Goal: Check status

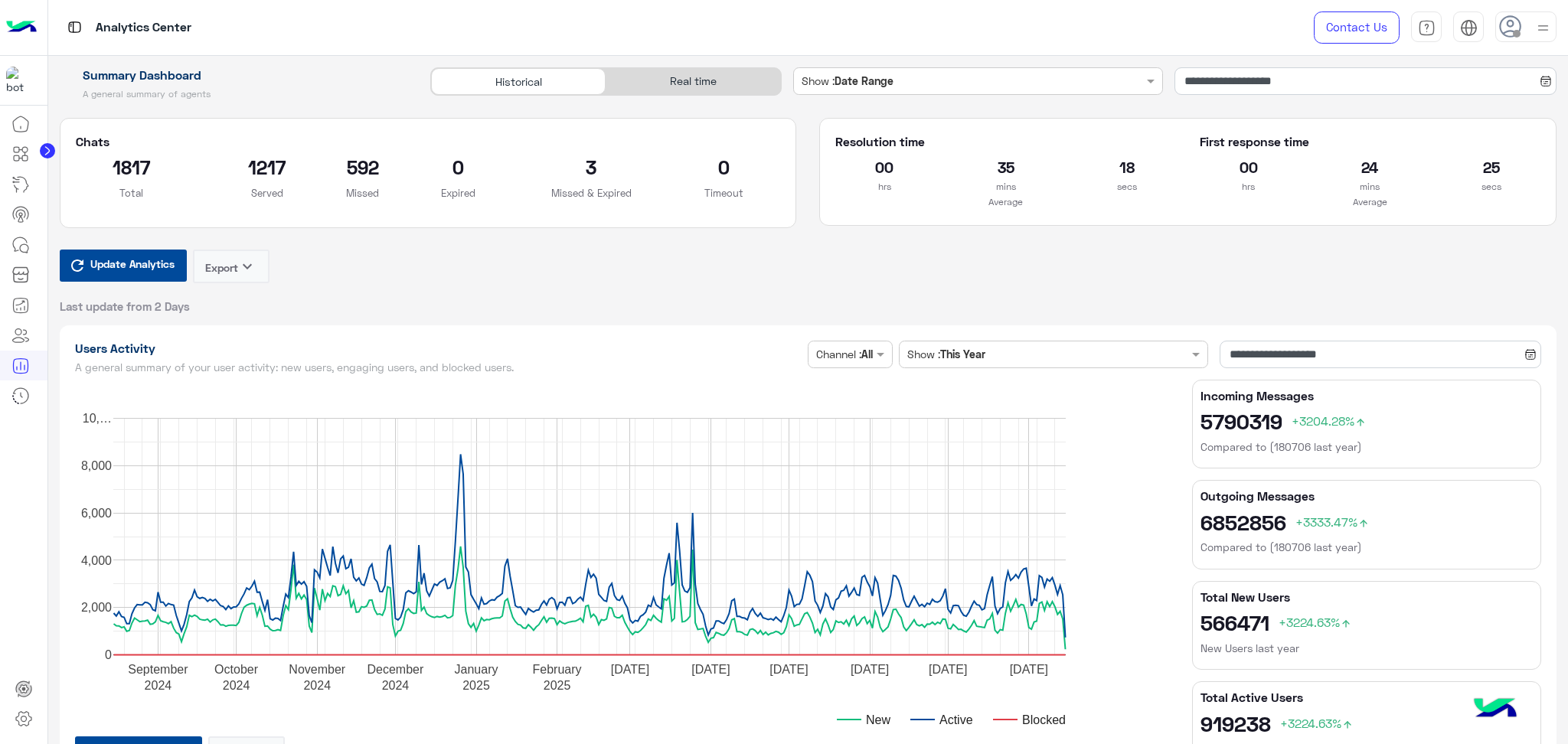
click at [993, 87] on input "text" at bounding box center [962, 81] width 290 height 16
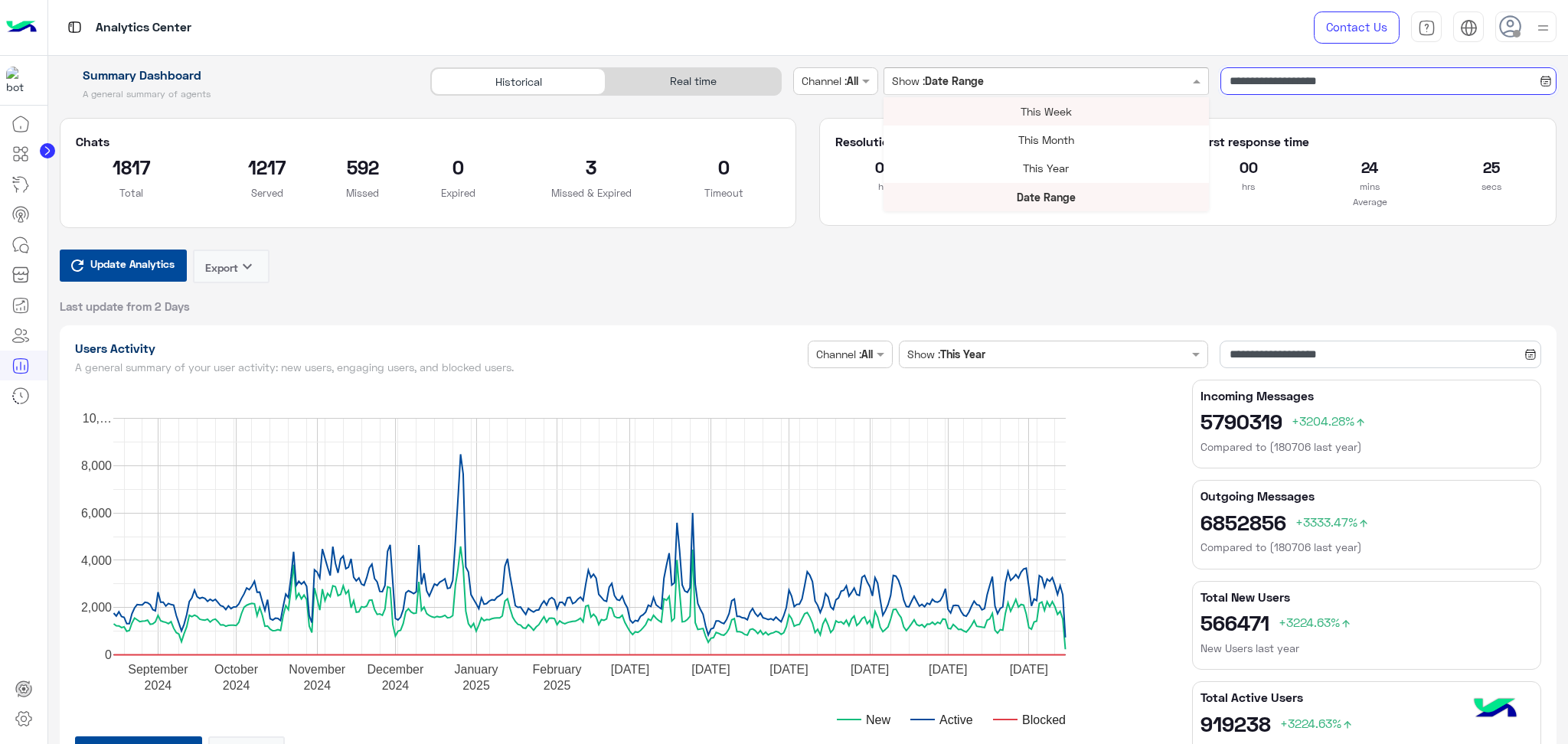
click at [1314, 80] on input "**********" at bounding box center [1388, 80] width 336 height 28
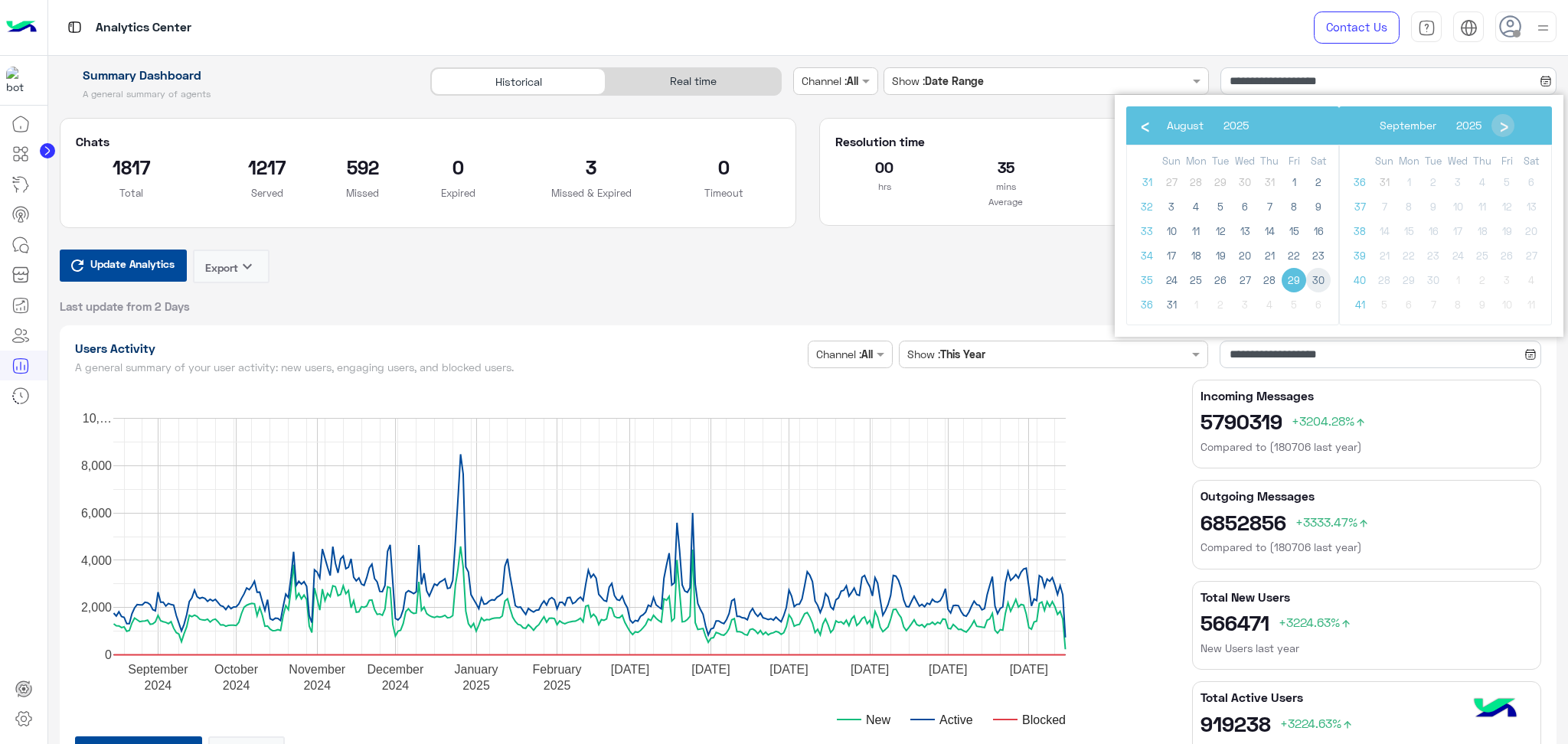
click at [1323, 276] on span "30" at bounding box center [1318, 280] width 24 height 24
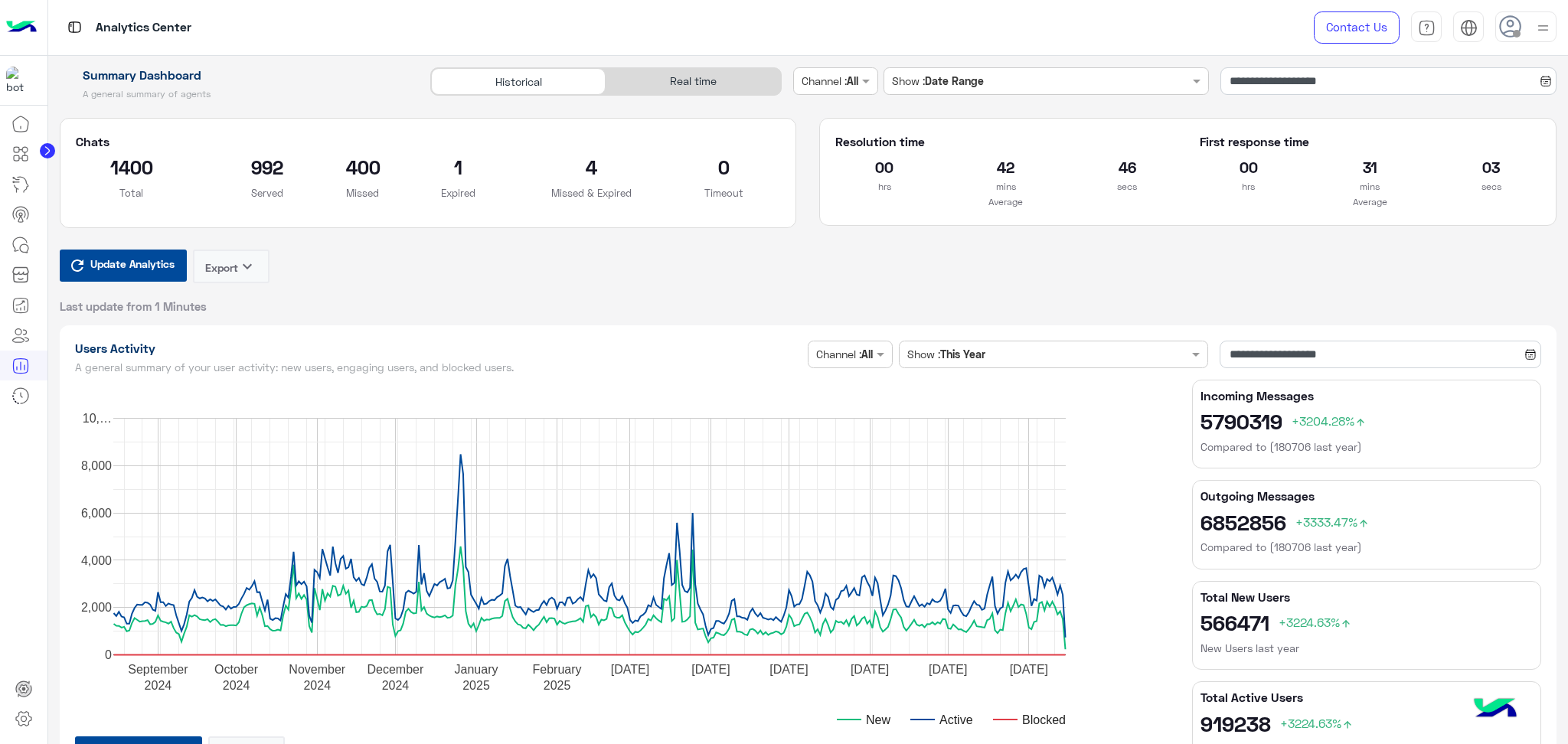
click at [848, 87] on div at bounding box center [835, 80] width 83 height 18
click at [853, 140] on b "Instagram" at bounding box center [845, 140] width 51 height 13
click at [871, 88] on input "text" at bounding box center [836, 81] width 70 height 16
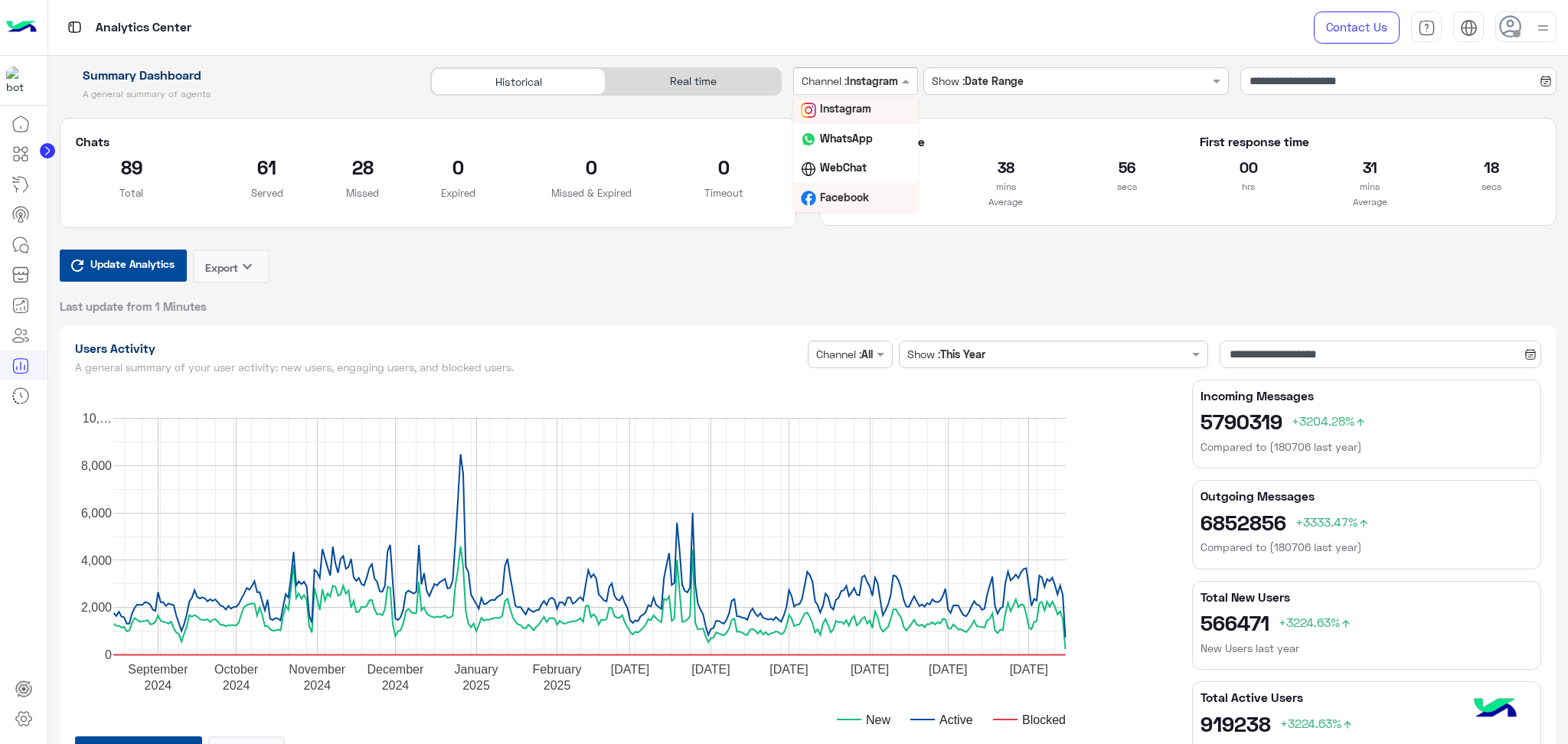
click at [860, 191] on b "Facebook" at bounding box center [844, 197] width 49 height 13
click at [858, 73] on input "text" at bounding box center [835, 81] width 67 height 16
click at [848, 146] on div "WhatsApp" at bounding box center [854, 139] width 123 height 30
click at [1289, 80] on input "**********" at bounding box center [1398, 80] width 316 height 28
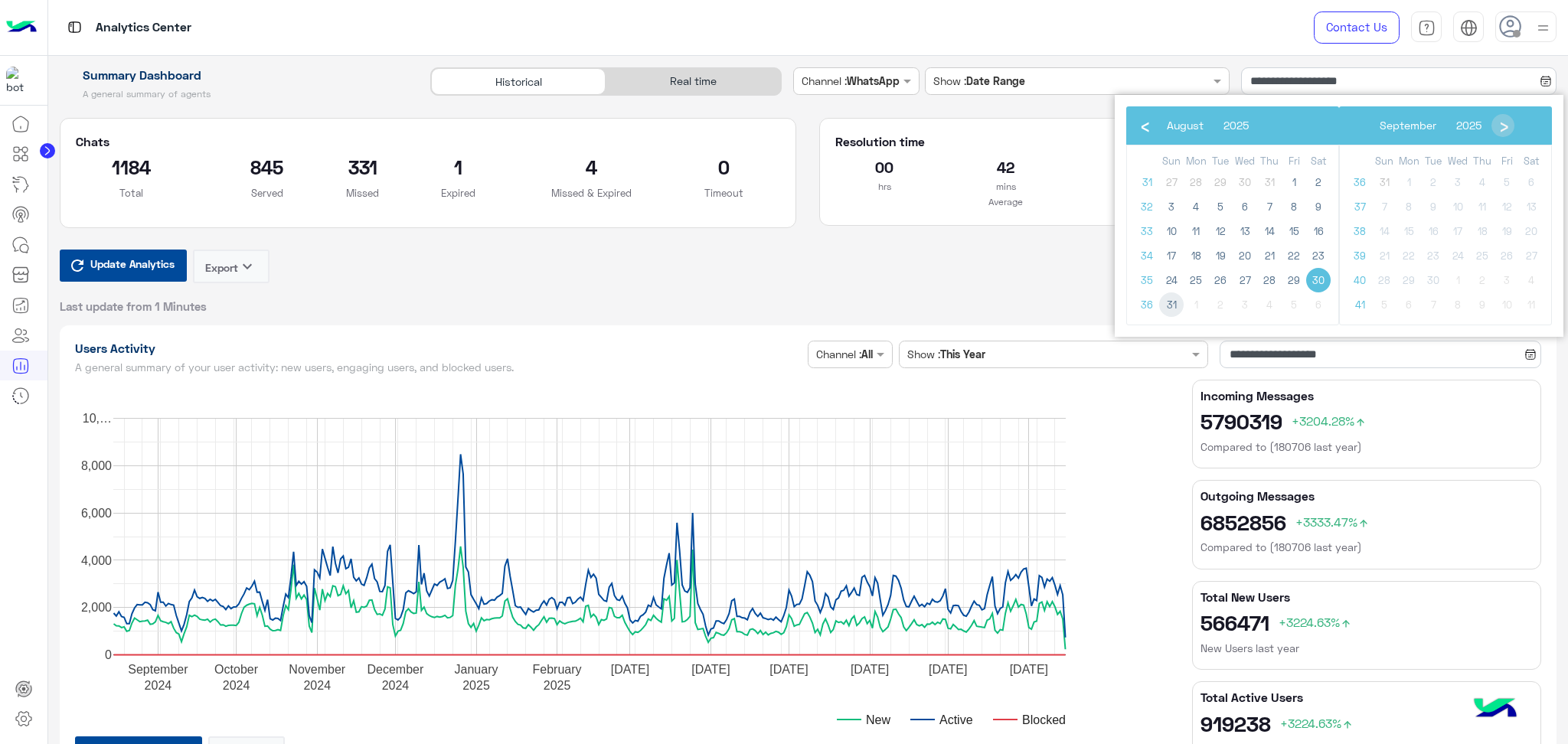
click at [1171, 306] on span "31" at bounding box center [1171, 304] width 24 height 24
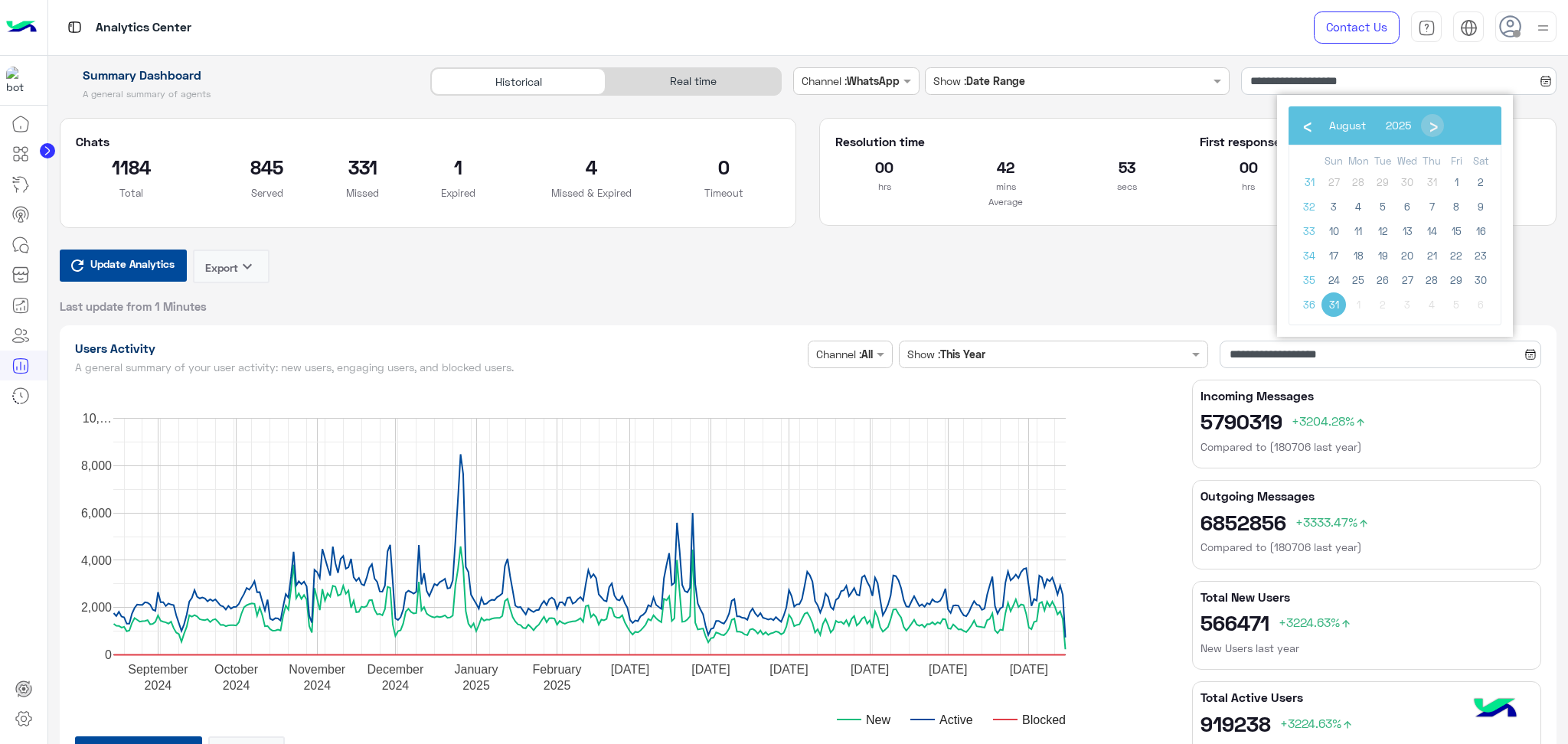
click at [1339, 308] on span "31" at bounding box center [1333, 304] width 24 height 24
type input "**********"
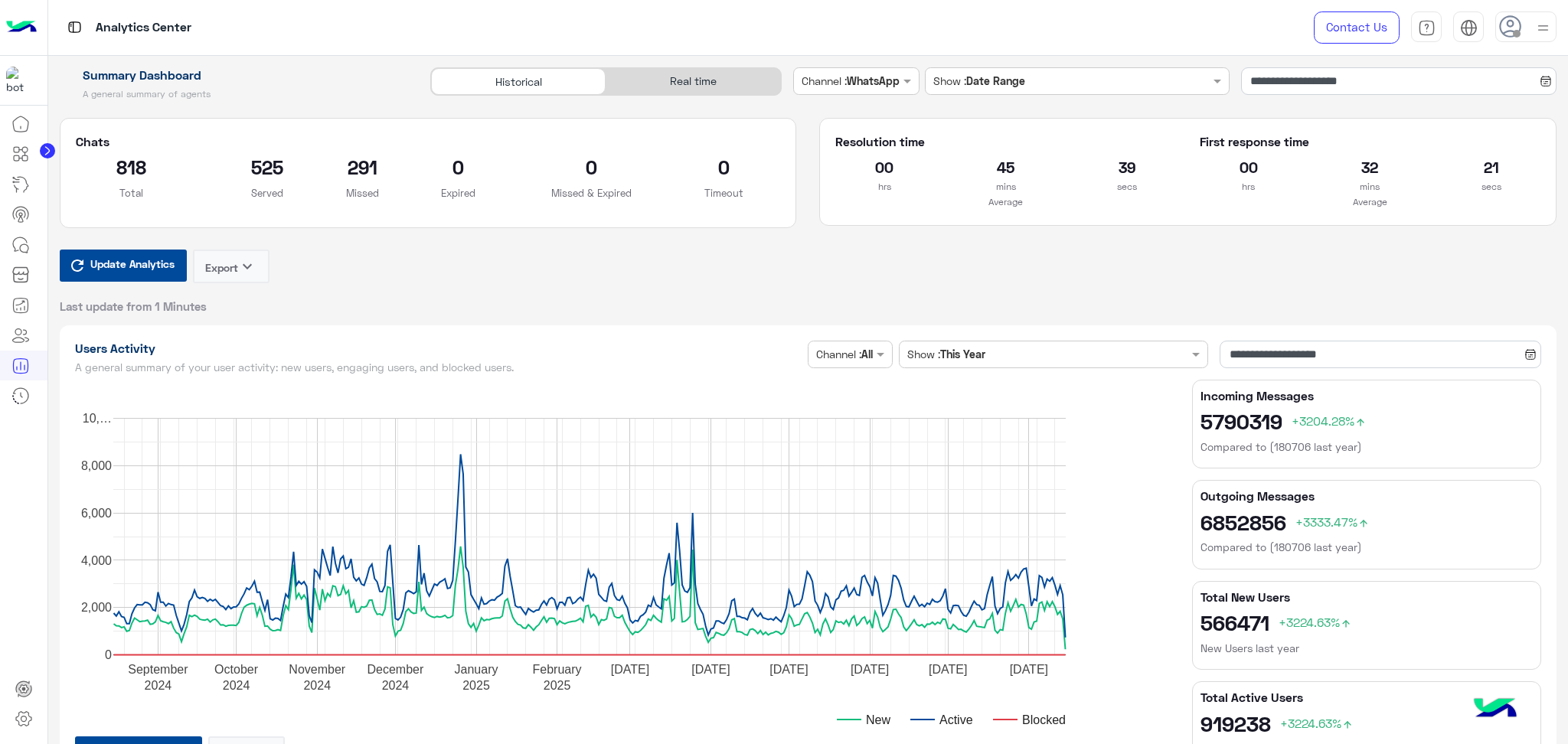
drag, startPoint x: 864, startPoint y: 85, endPoint x: 878, endPoint y: 83, distance: 14.1
click at [867, 85] on input "text" at bounding box center [837, 81] width 72 height 16
click at [875, 133] on div "Instagram" at bounding box center [856, 140] width 126 height 30
click at [886, 80] on div at bounding box center [856, 80] width 123 height 18
click at [848, 194] on b "Facebook" at bounding box center [844, 197] width 49 height 13
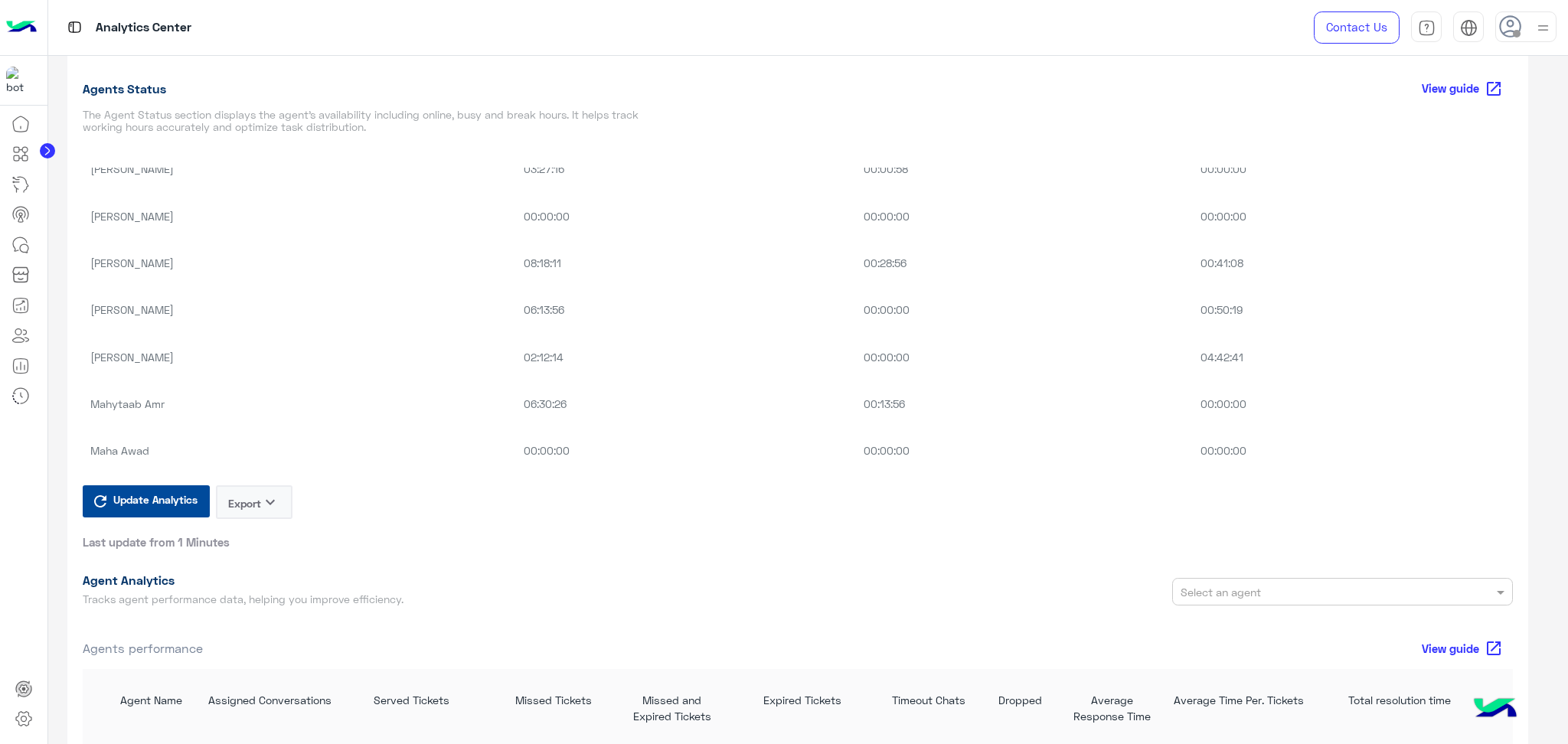
scroll to position [1020, 0]
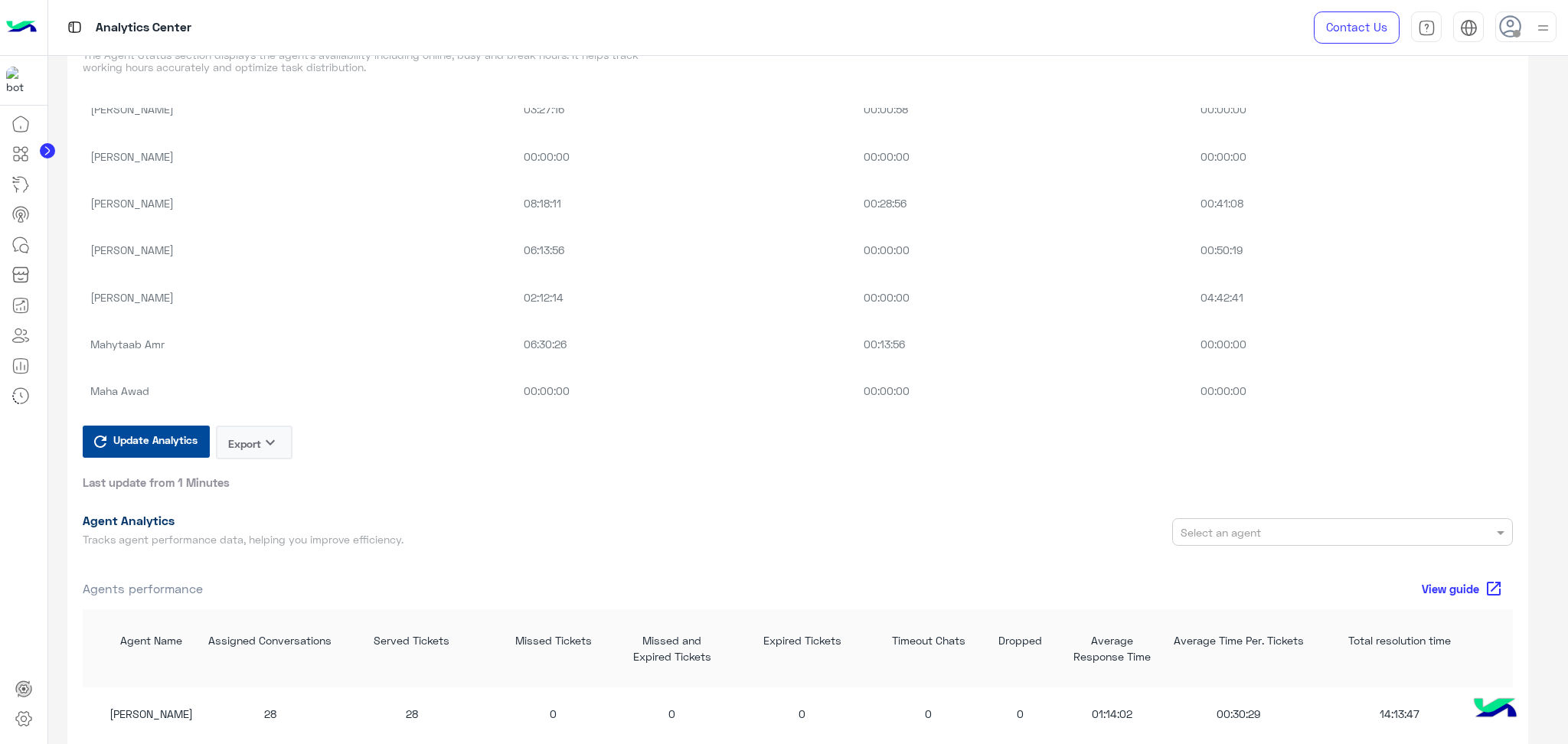
click at [132, 441] on span "Update Analytics" at bounding box center [155, 439] width 92 height 21
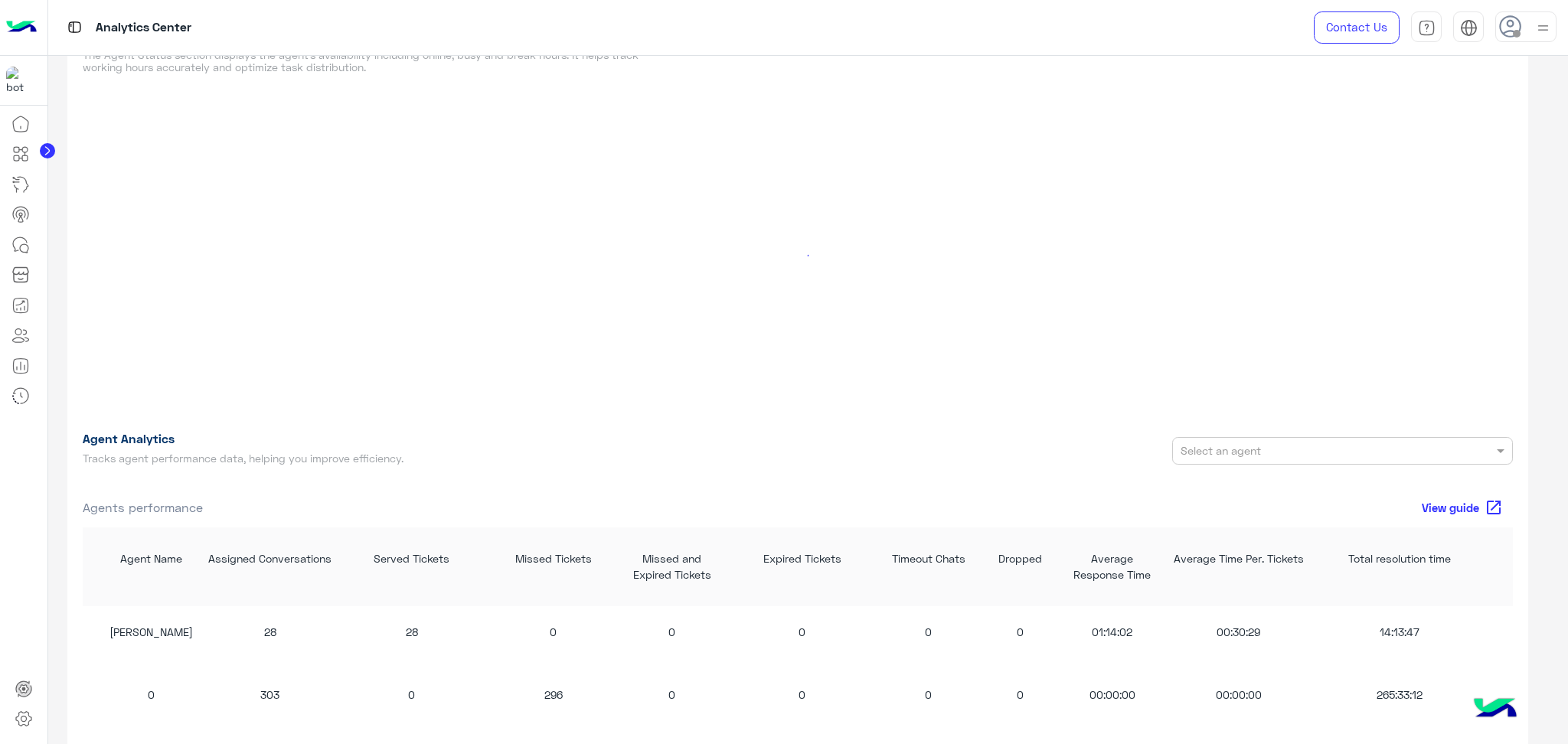
scroll to position [1428, 0]
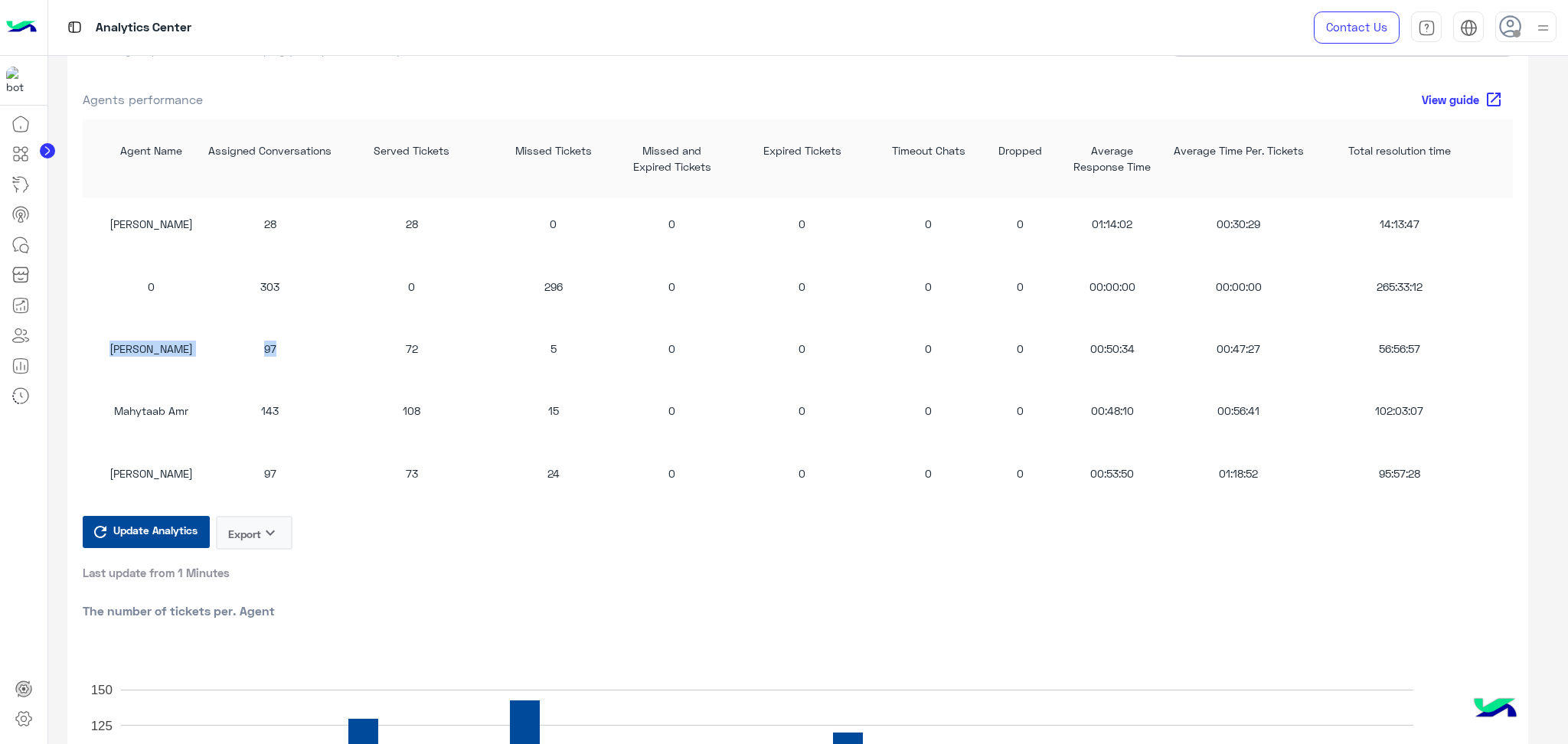
click at [140, 534] on span "Update Analytics" at bounding box center [155, 529] width 92 height 21
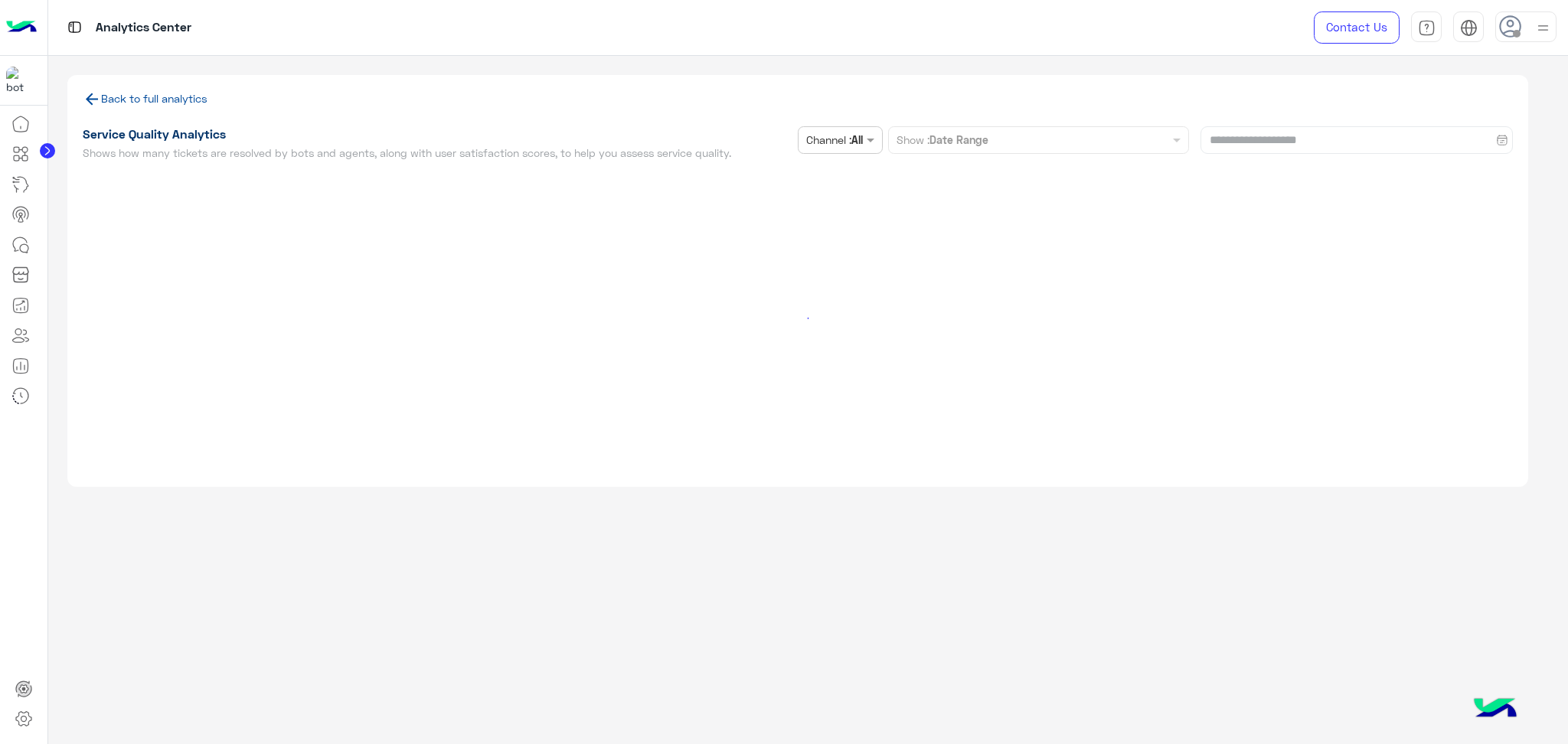
scroll to position [0, 0]
